Goal: Task Accomplishment & Management: Complete application form

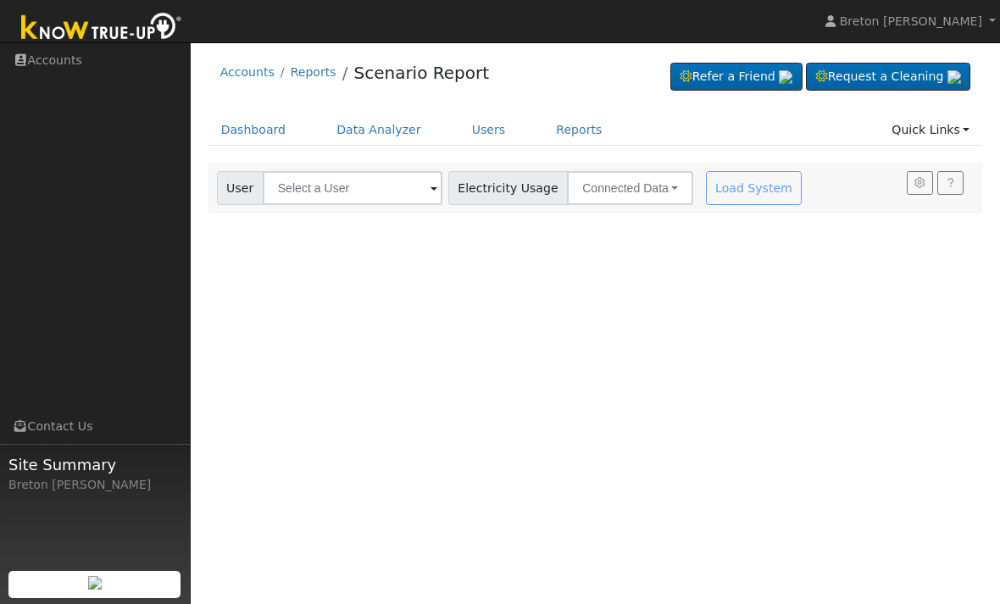
click at [257, 126] on link "Dashboard" at bounding box center [253, 129] width 91 height 31
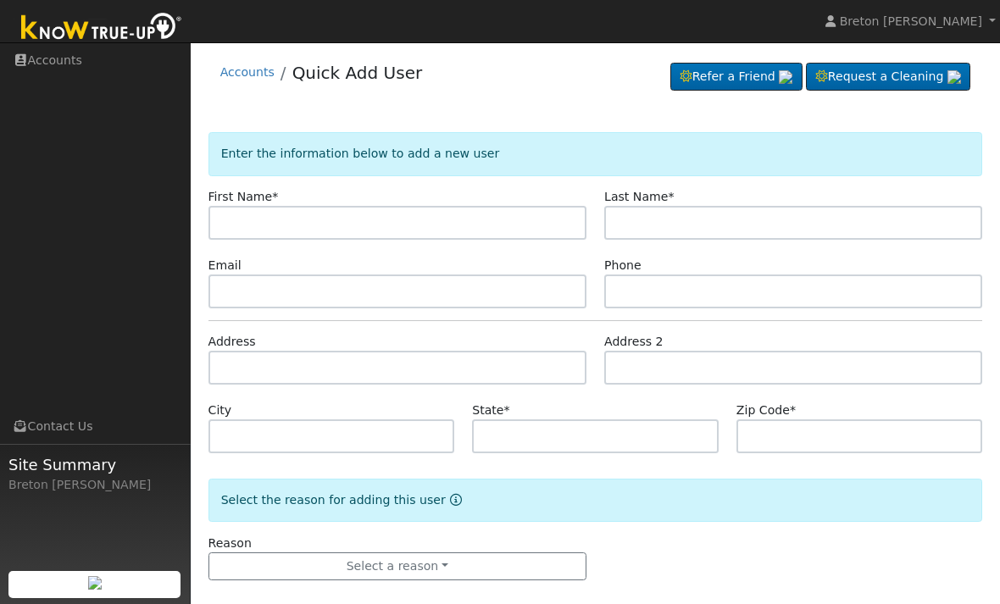
click at [264, 219] on input "text" at bounding box center [397, 223] width 378 height 34
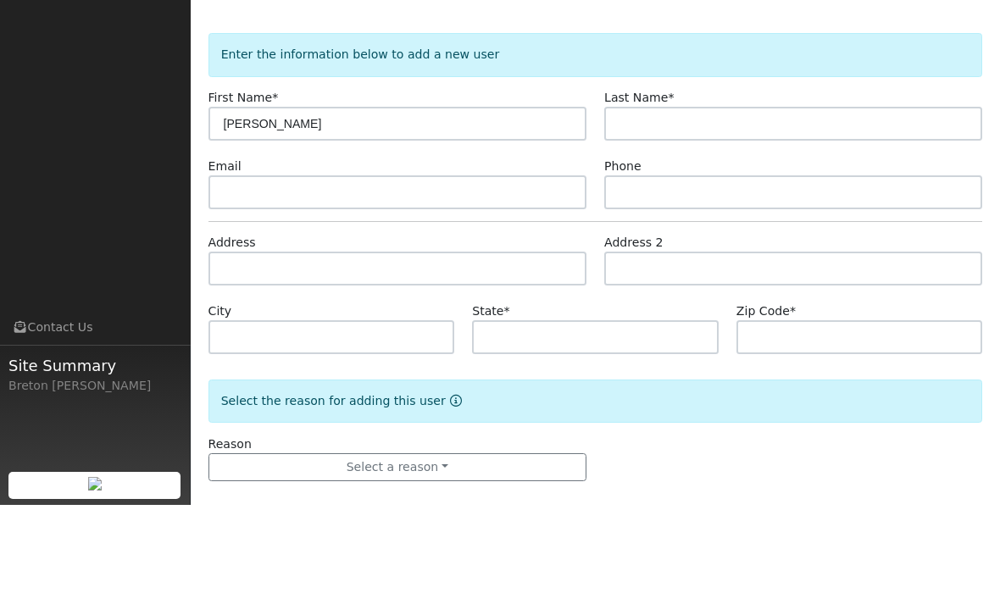
type input "[PERSON_NAME]"
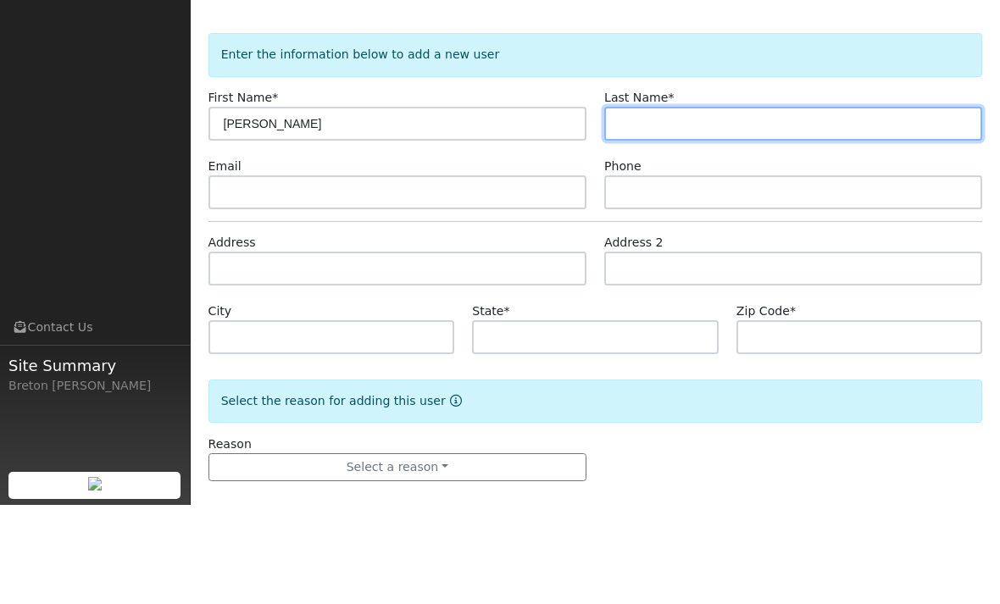
click at [682, 206] on input "text" at bounding box center [793, 223] width 378 height 34
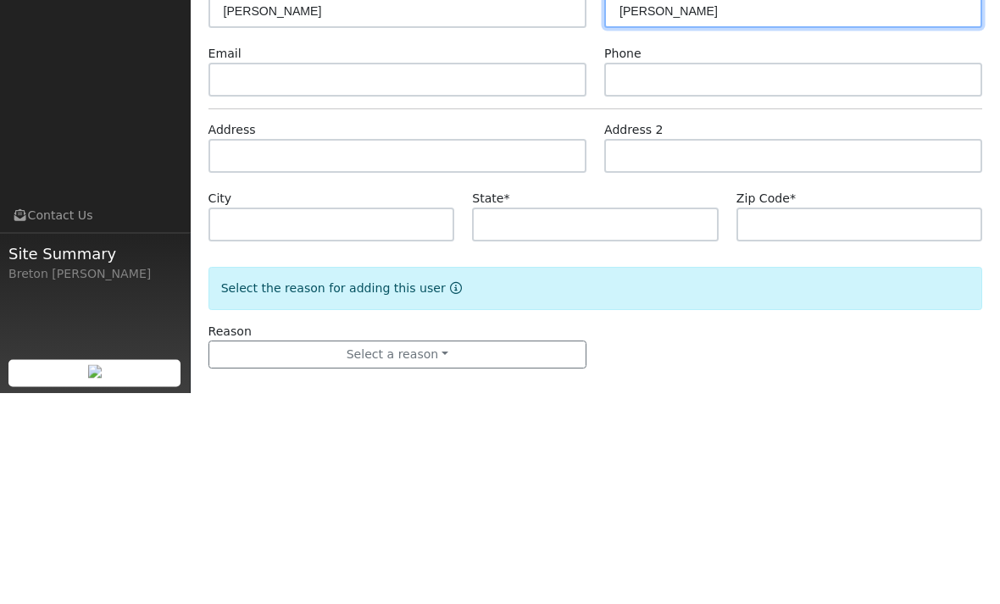
type input "[PERSON_NAME]"
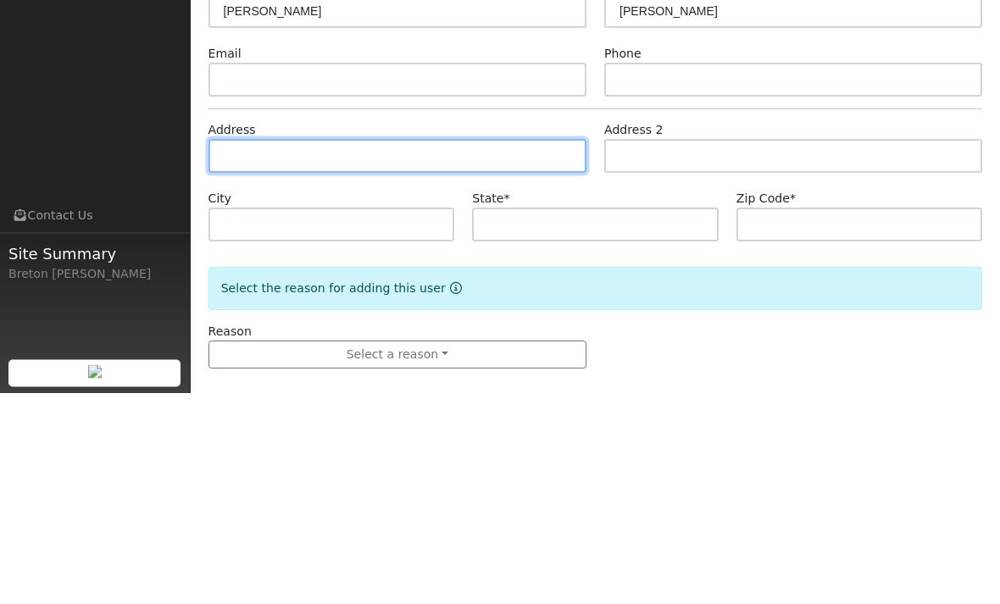
click at [345, 351] on input "text" at bounding box center [397, 368] width 378 height 34
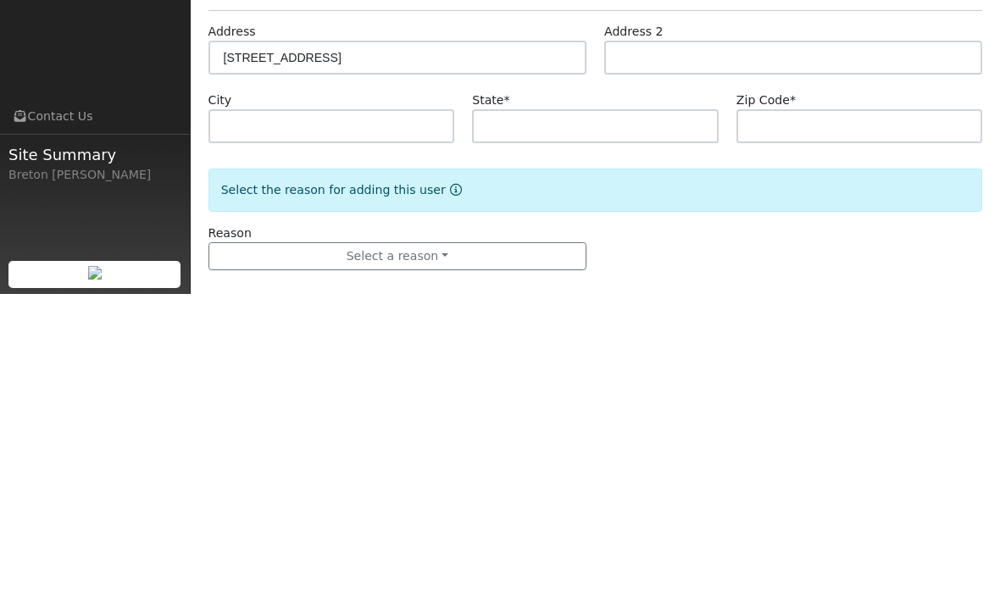
scroll to position [19, 0]
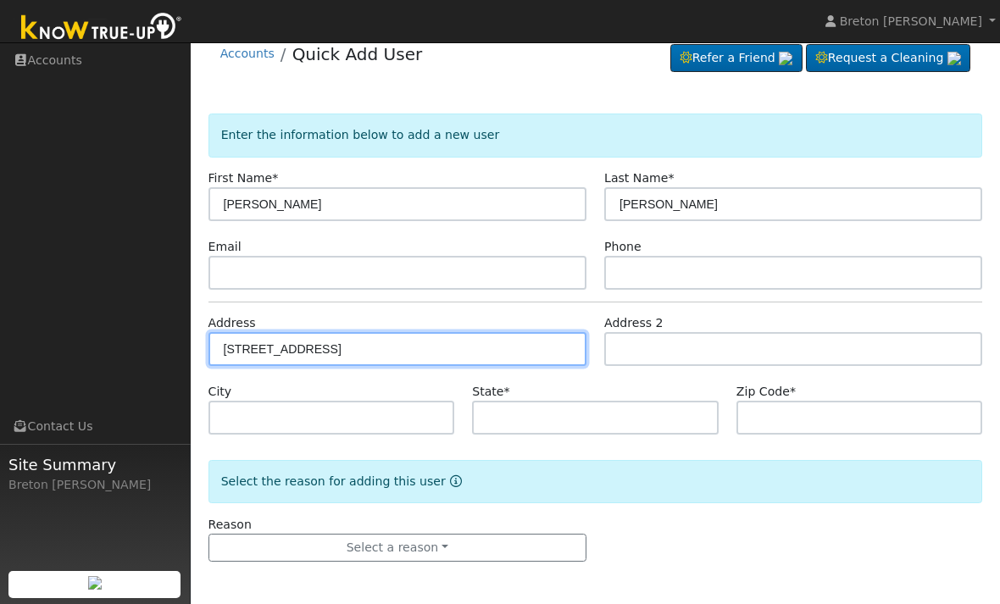
type input "[STREET_ADDRESS]"
type input "[GEOGRAPHIC_DATA]"
type input "CA"
type input "93702"
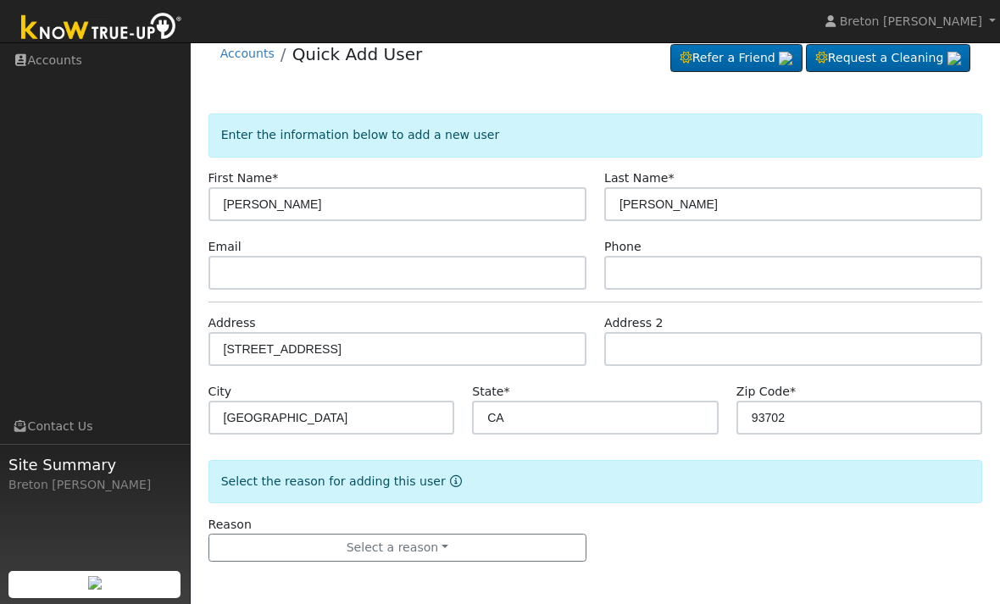
click at [430, 547] on button "Select a reason" at bounding box center [397, 548] width 378 height 29
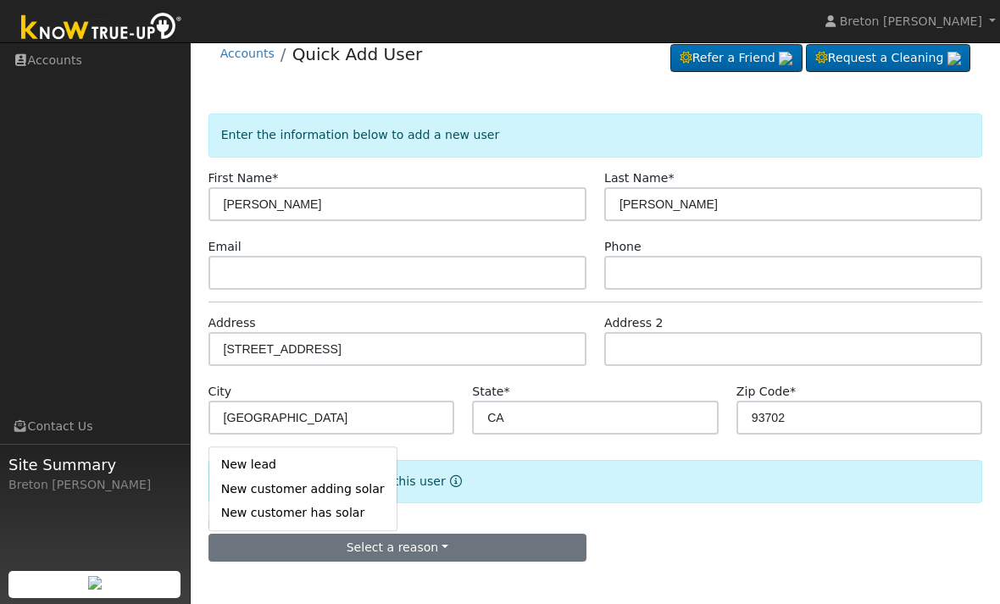
click at [258, 461] on link "New lead" at bounding box center [302, 465] width 187 height 24
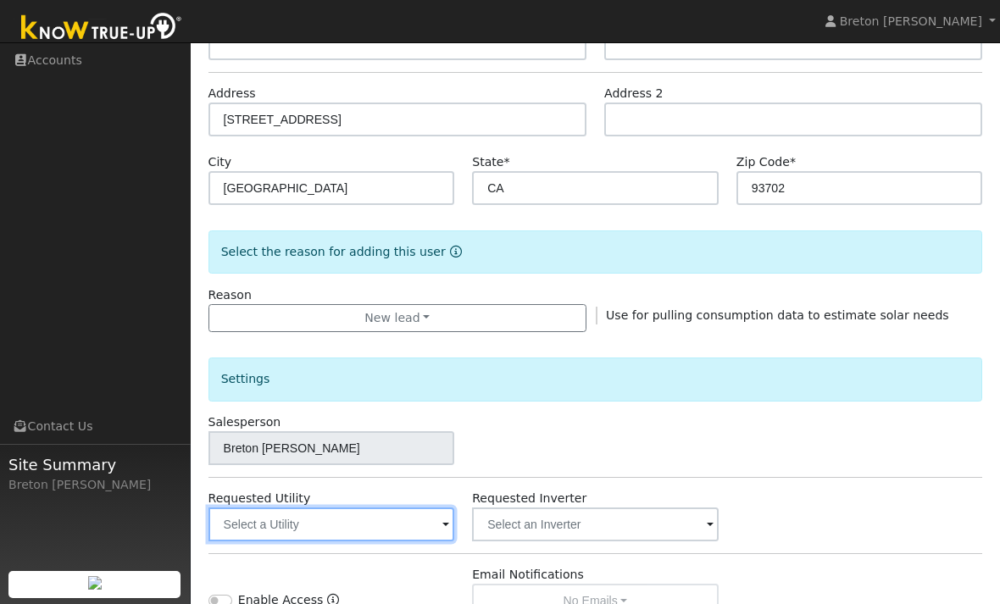
click at [361, 531] on input "text" at bounding box center [331, 525] width 247 height 34
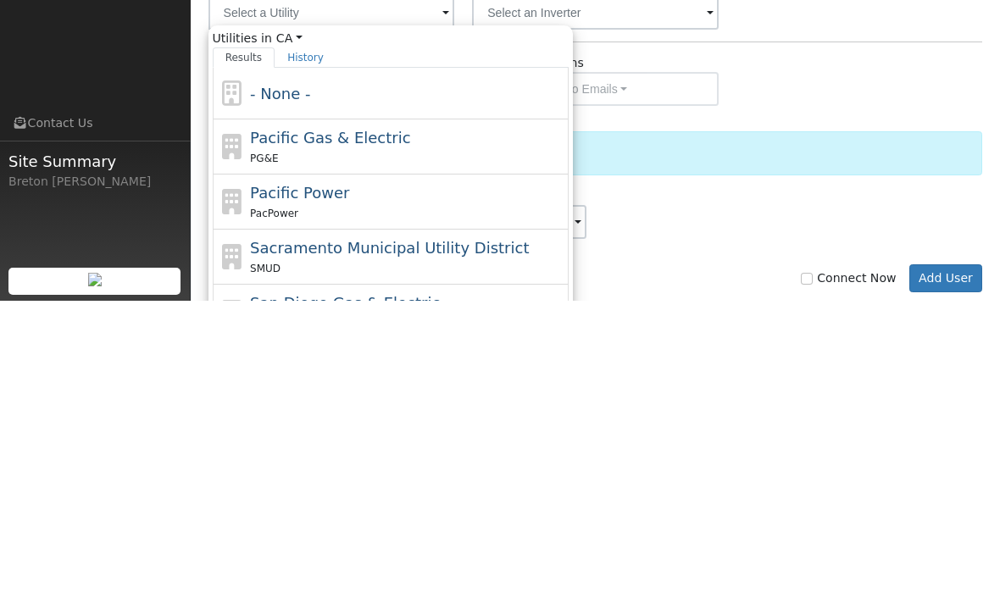
click at [364, 432] on span "Pacific Gas & Electric" at bounding box center [330, 441] width 160 height 18
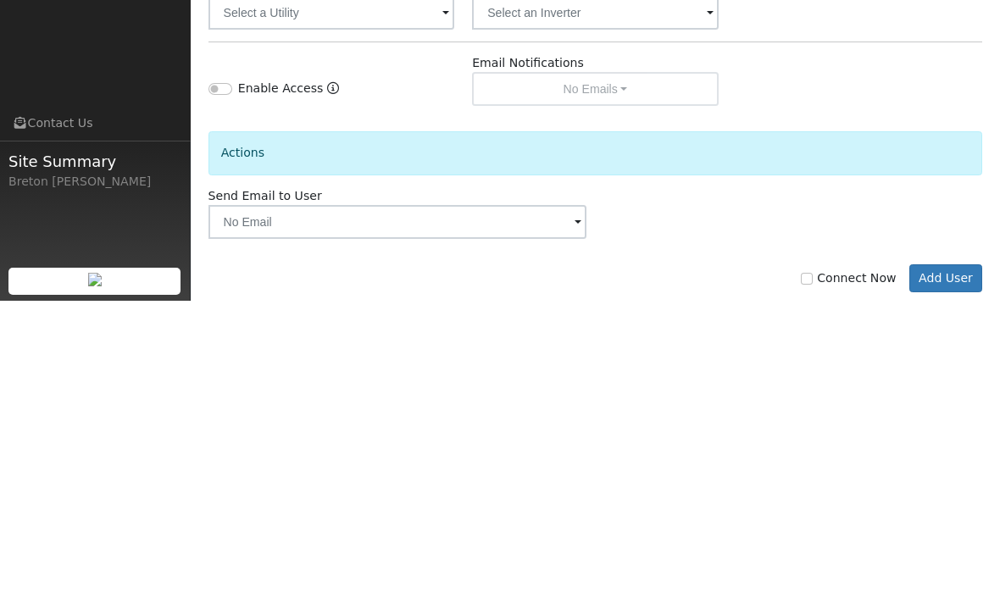
type input "Pacific Gas & Electric"
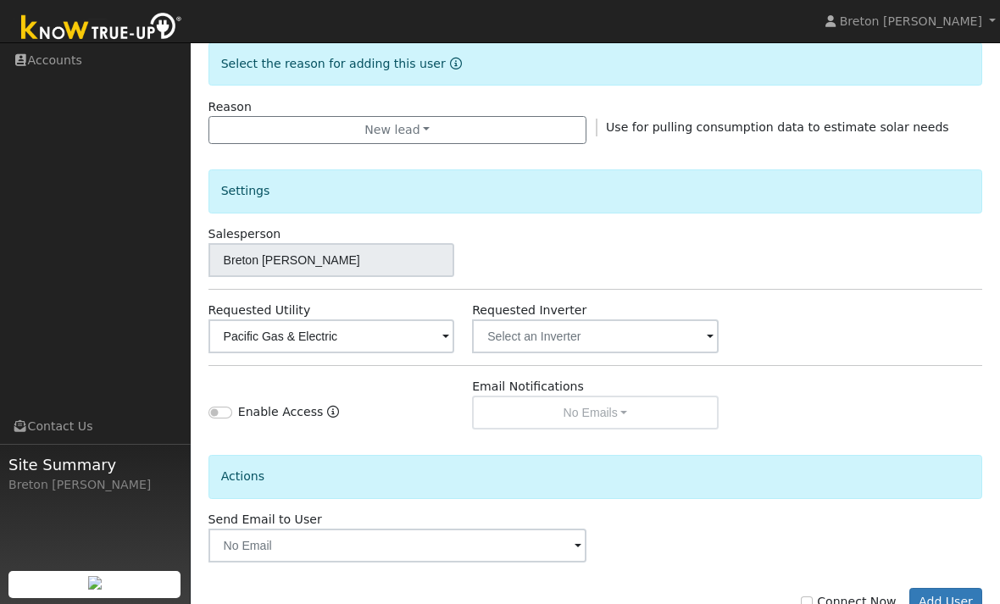
click at [952, 595] on button "Add User" at bounding box center [946, 602] width 74 height 29
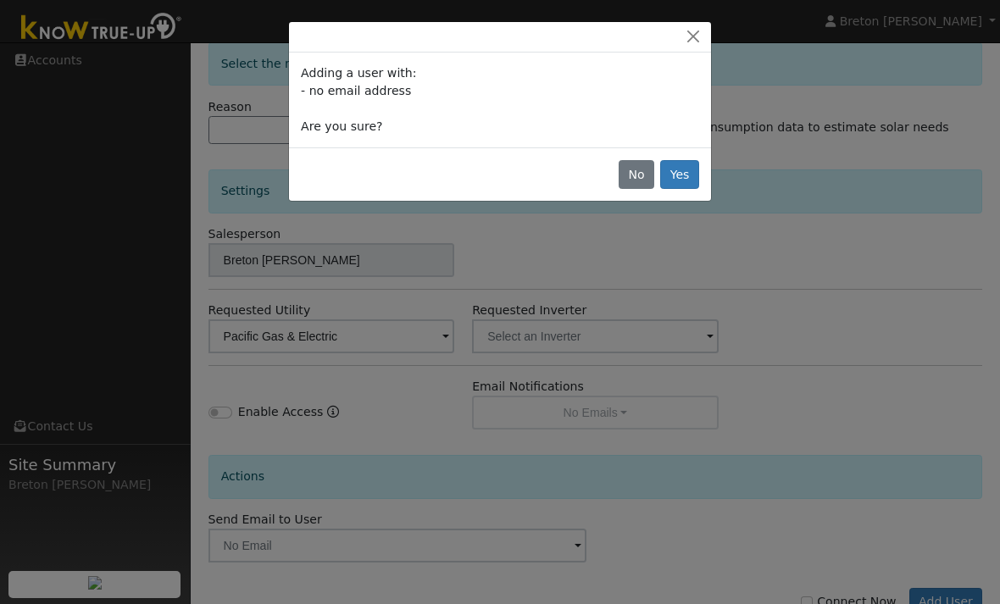
click at [687, 175] on button "Yes" at bounding box center [679, 174] width 39 height 29
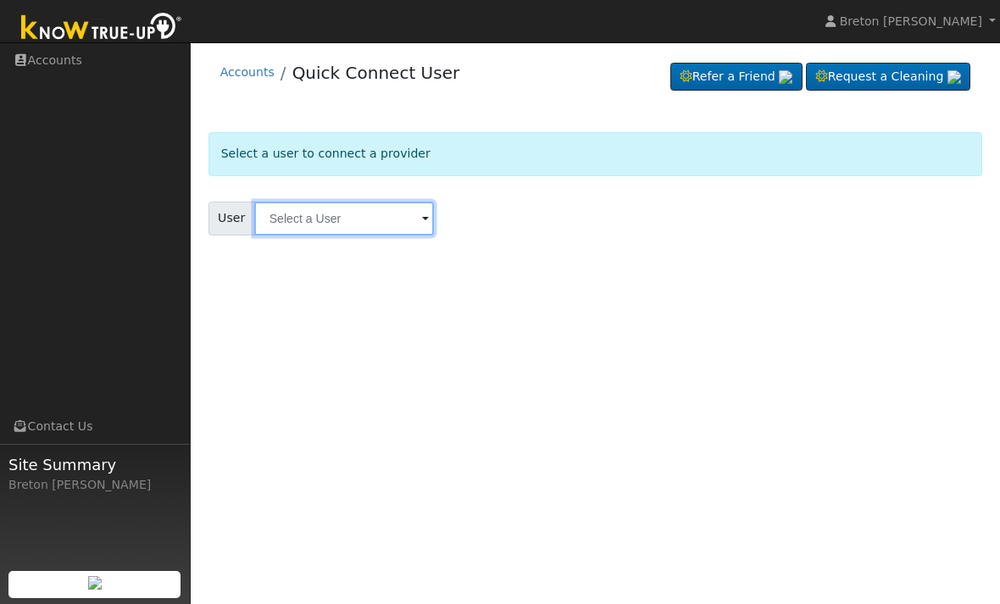
click at [332, 214] on input "text" at bounding box center [344, 219] width 180 height 34
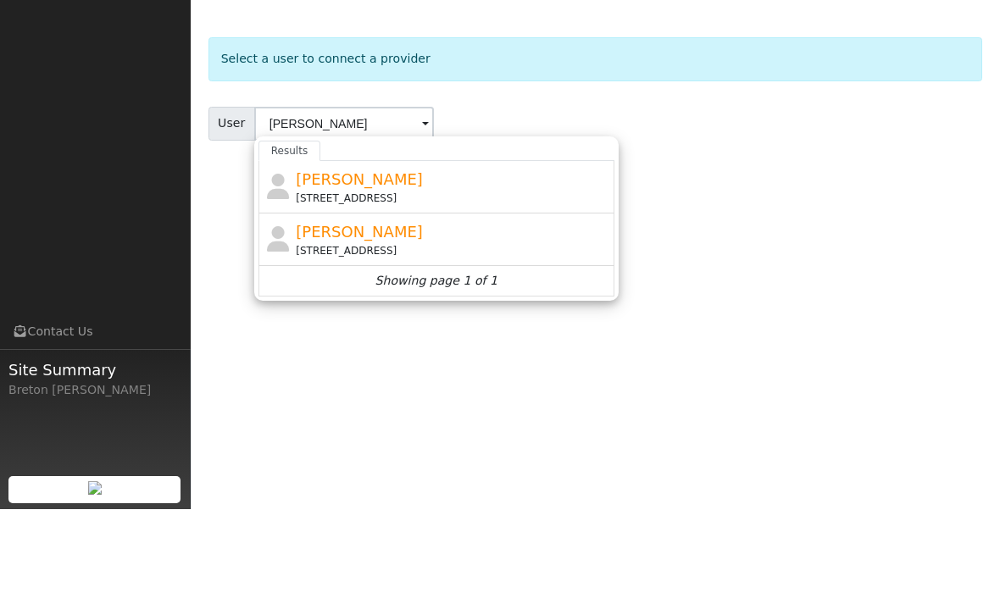
click at [369, 318] on span "[PERSON_NAME]" at bounding box center [359, 327] width 127 height 18
type input "[PERSON_NAME]"
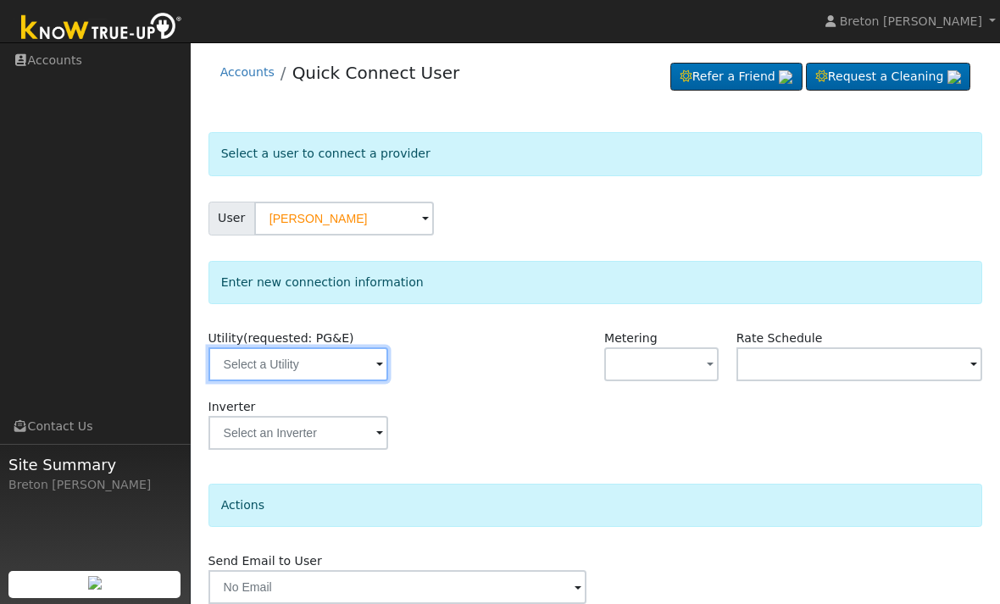
click at [293, 359] on input "text" at bounding box center [298, 364] width 180 height 34
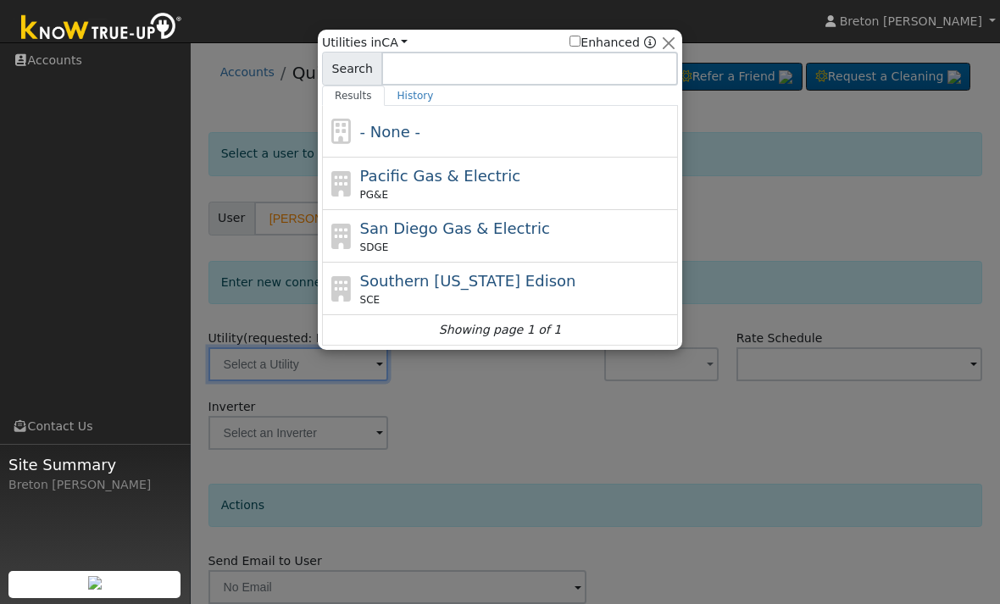
click at [447, 176] on span "Pacific Gas & Electric" at bounding box center [440, 176] width 160 height 18
type input "PG&E"
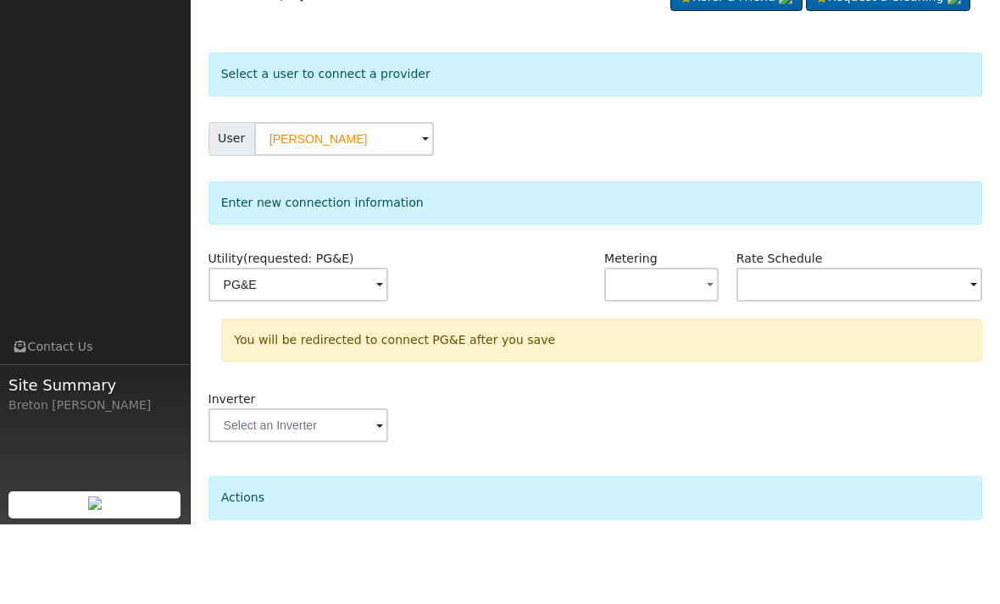
scroll to position [88, 0]
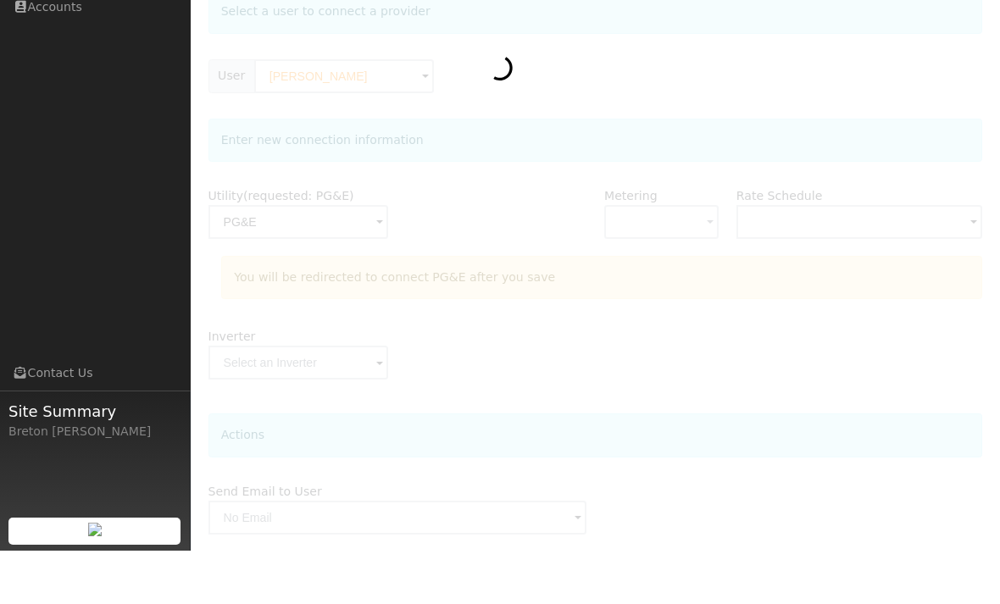
scroll to position [142, 0]
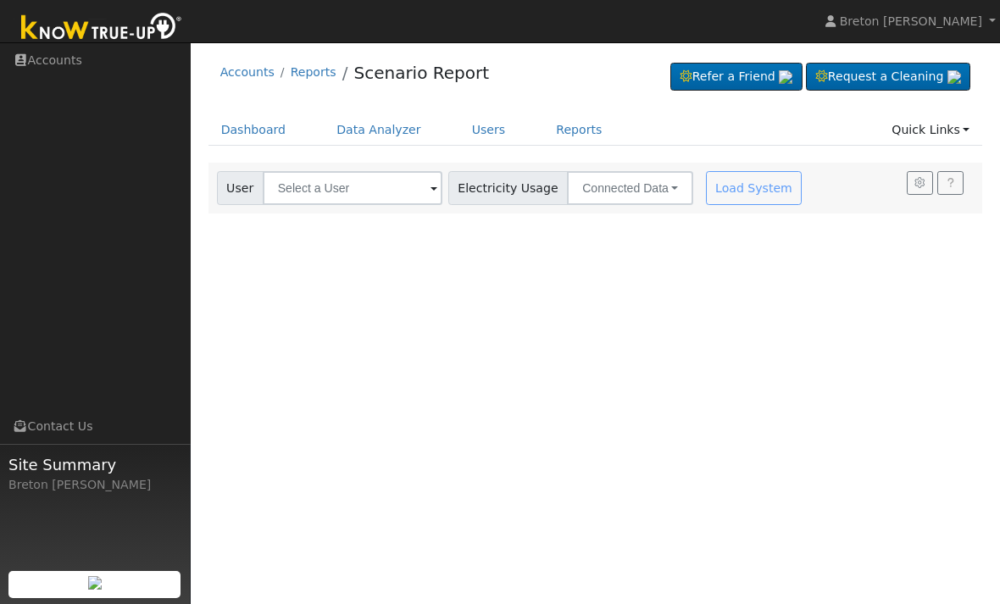
click at [258, 130] on link "Dashboard" at bounding box center [253, 129] width 91 height 31
